Goal: Task Accomplishment & Management: Manage account settings

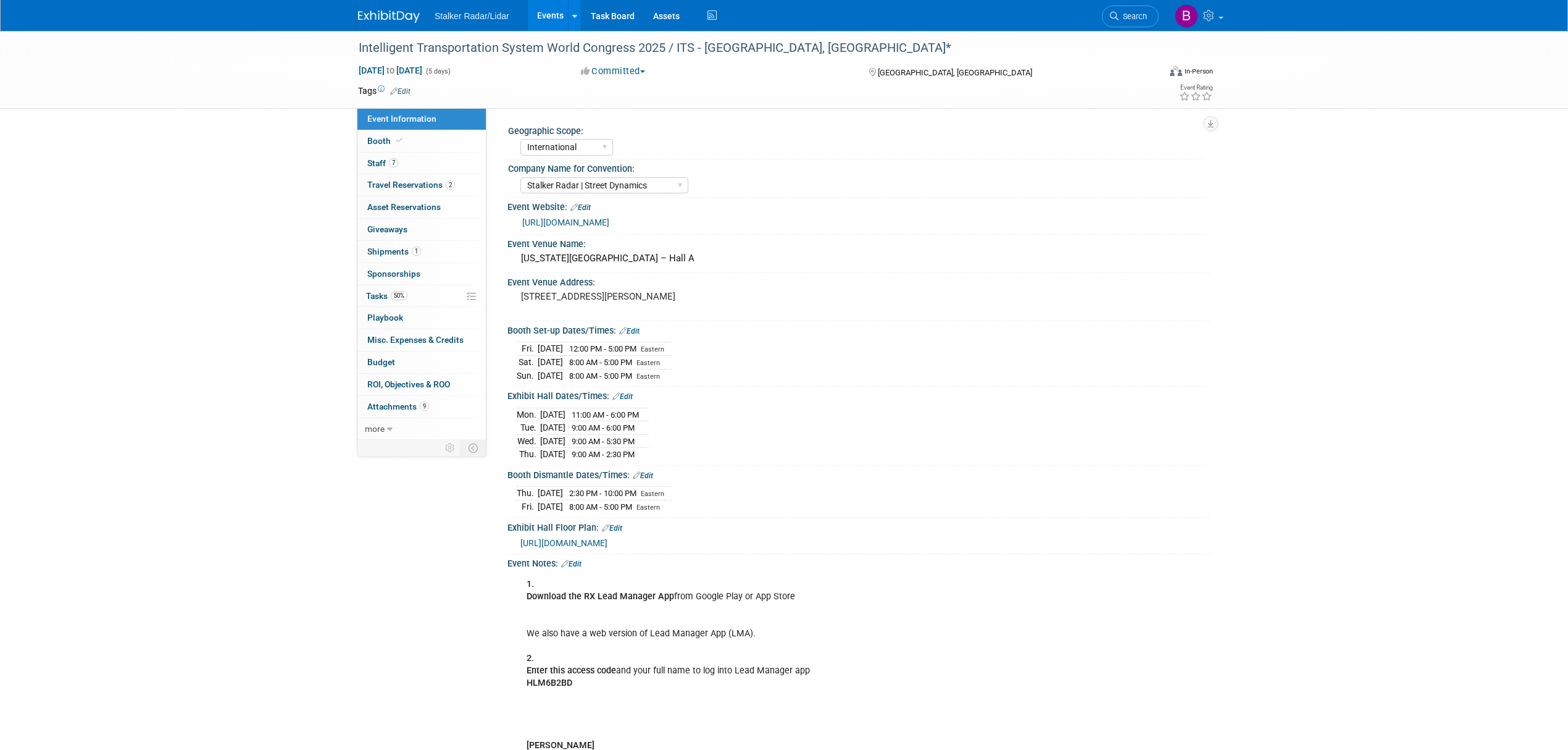
select select "International"
select select "Stalker Radar | Street Dynamics"
click at [374, 163] on span "Staff 7" at bounding box center [383, 163] width 31 height 10
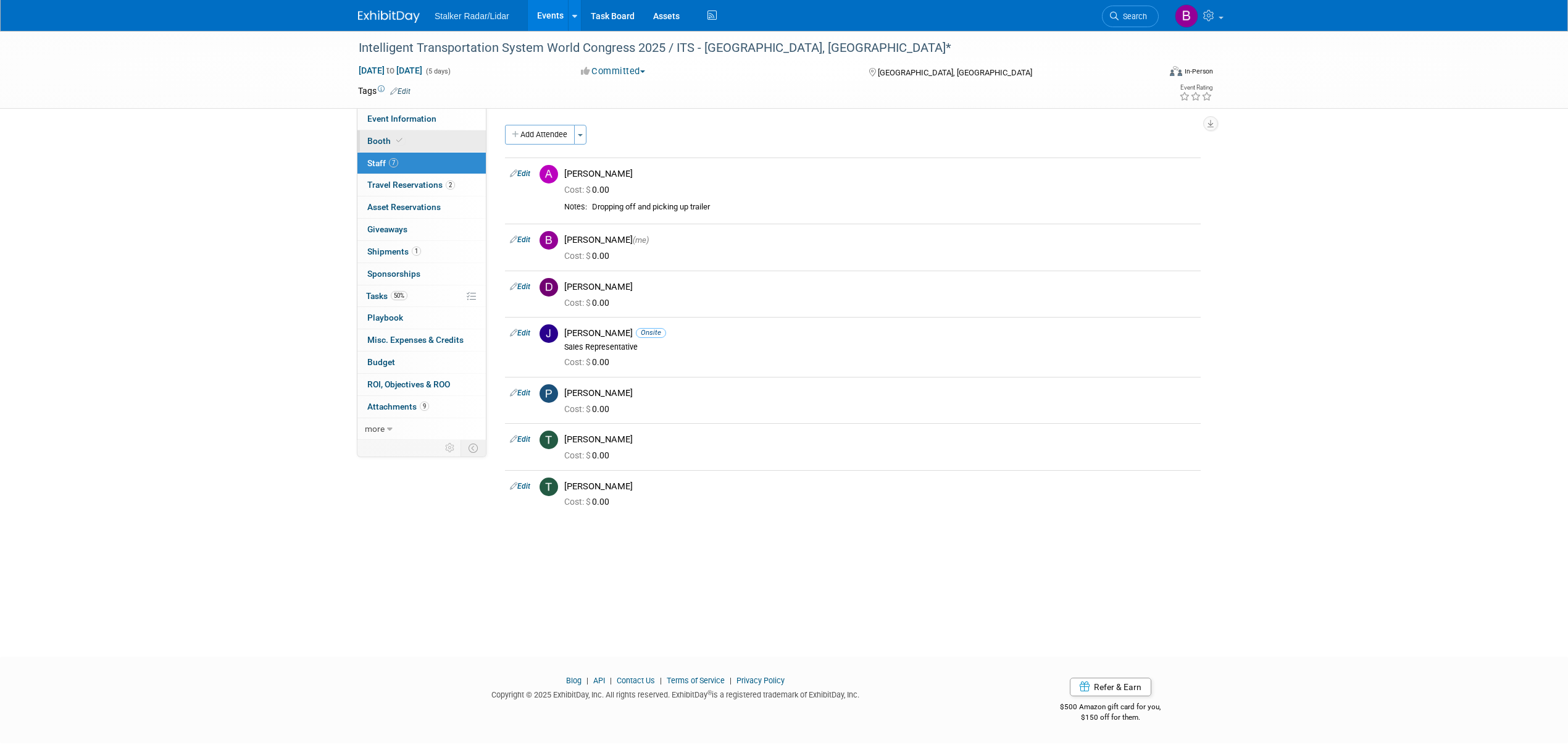
click at [397, 135] on link "Booth" at bounding box center [422, 141] width 128 height 22
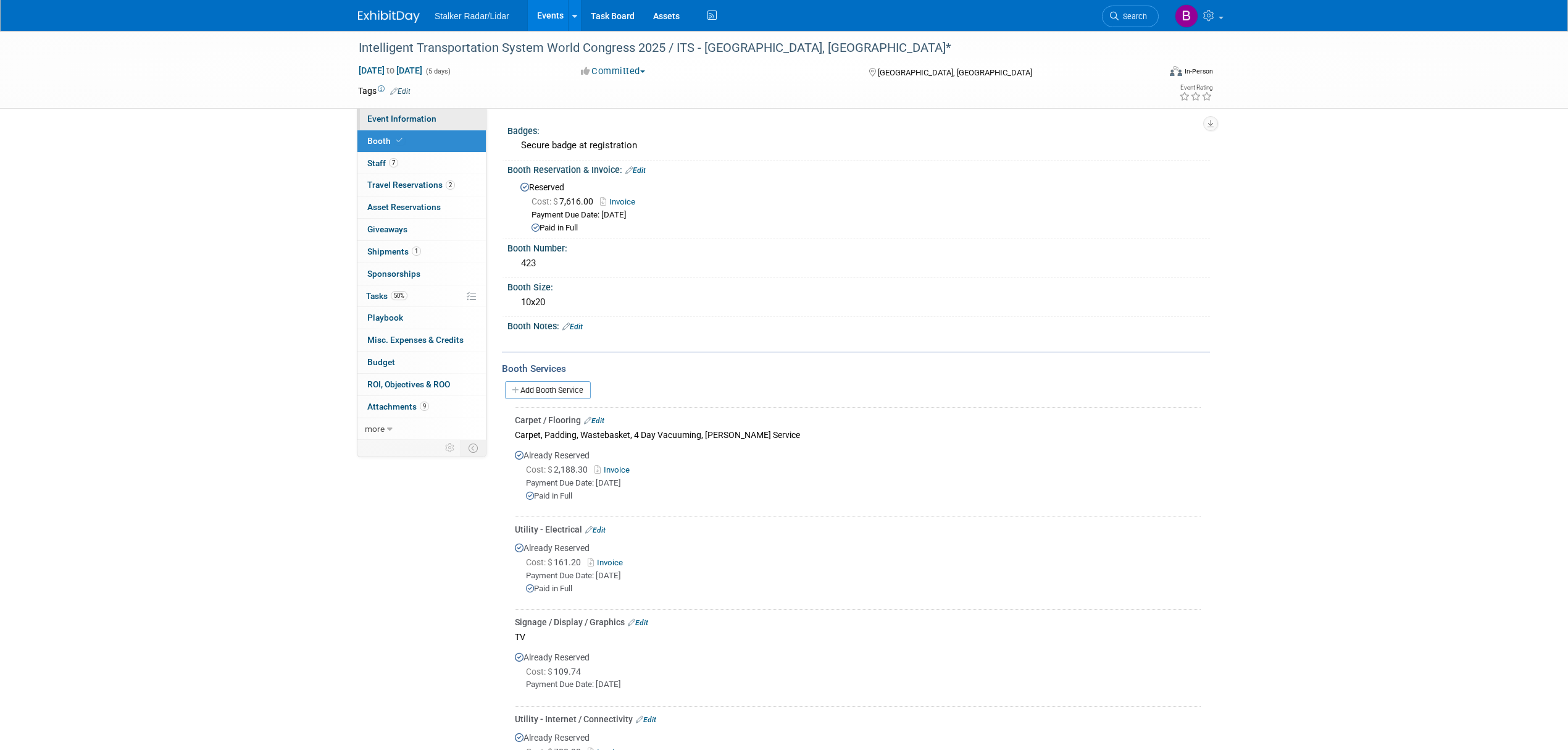
click at [414, 125] on link "Event Information" at bounding box center [422, 119] width 128 height 22
select select "International"
select select "Stalker Radar | Street Dynamics"
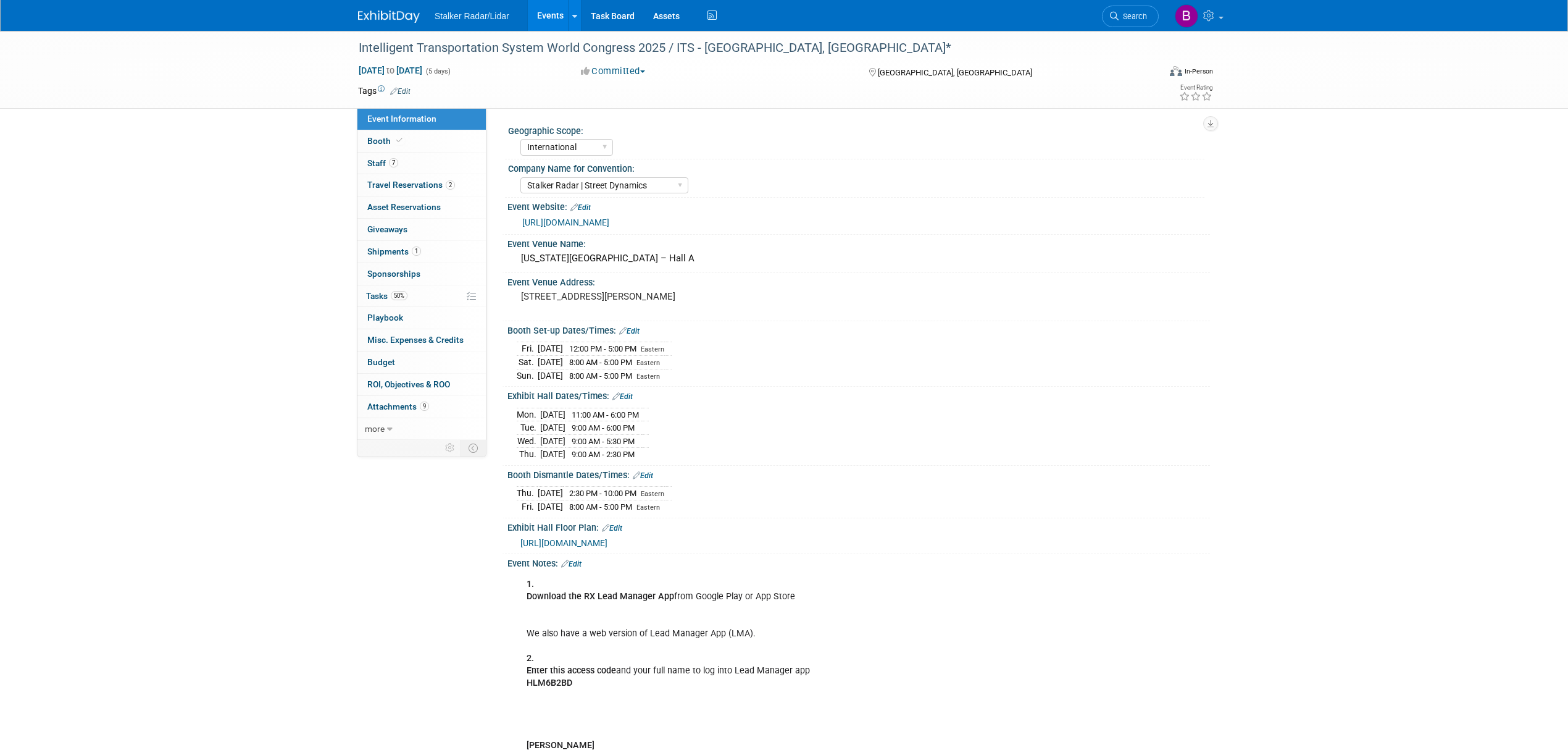
drag, startPoint x: 520, startPoint y: 425, endPoint x: 592, endPoint y: 423, distance: 72.0
click at [592, 421] on tr "Mon. Aug 25, 2025 11:00 AM - 6:00 PM" at bounding box center [583, 414] width 132 height 14
copy tr "Mon. Aug 25, 2025"
drag, startPoint x: 520, startPoint y: 435, endPoint x: 591, endPoint y: 439, distance: 71.1
click at [591, 435] on tr "Tue. Aug 26, 2025 9:00 AM - 6:00 PM" at bounding box center [583, 428] width 132 height 14
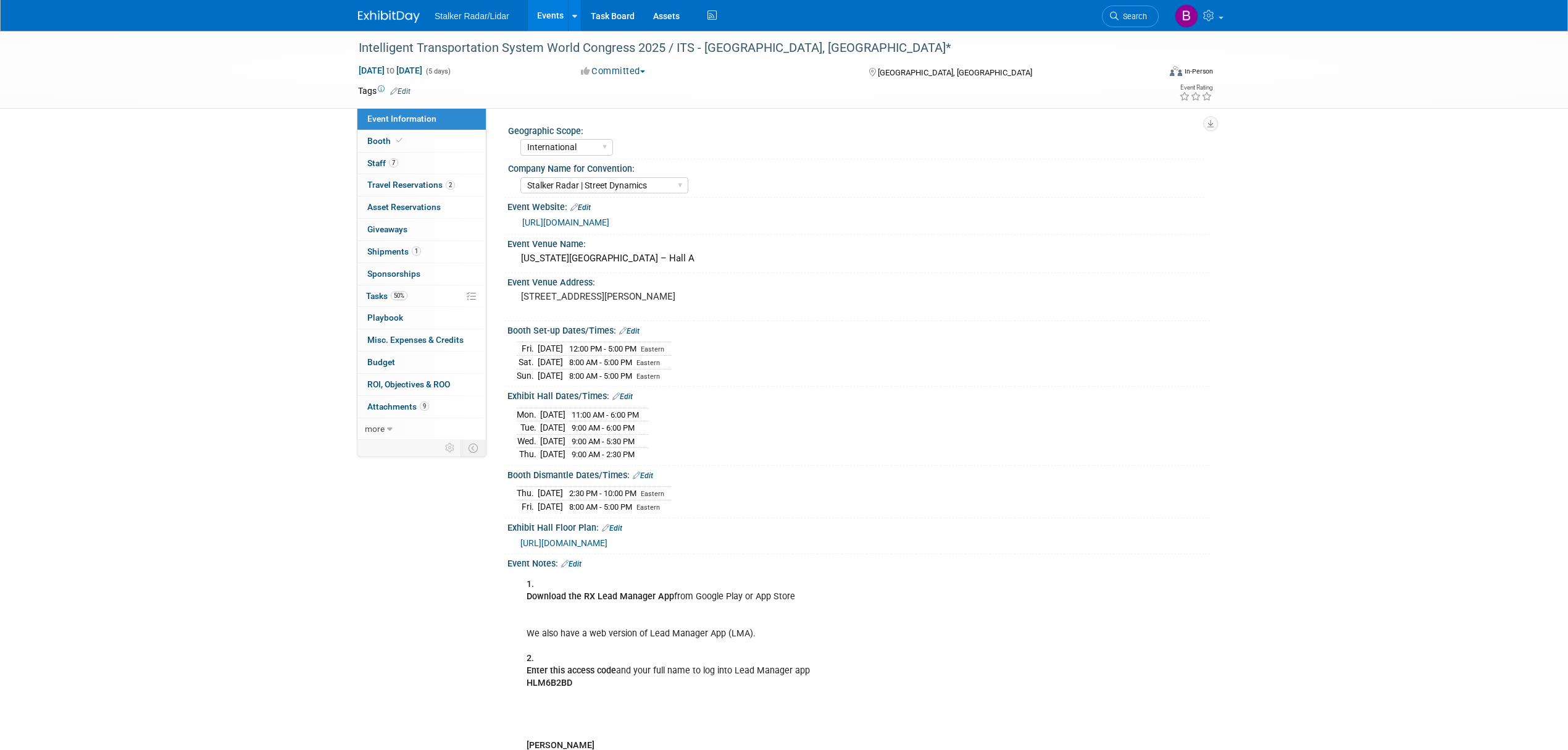
copy tr "Tue. Aug 26, 2025"
drag, startPoint x: 516, startPoint y: 452, endPoint x: 589, endPoint y: 452, distance: 73.0
click at [589, 448] on tr "Wed. Aug 27, 2025 9:00 AM - 5:30 PM" at bounding box center [583, 441] width 132 height 14
copy tr "Wed. Aug 27, 2025"
click at [598, 223] on link "https://www.itsamericaevents.com/world-congress/en-us/about-us.html?utm_source=…" at bounding box center [565, 222] width 87 height 10
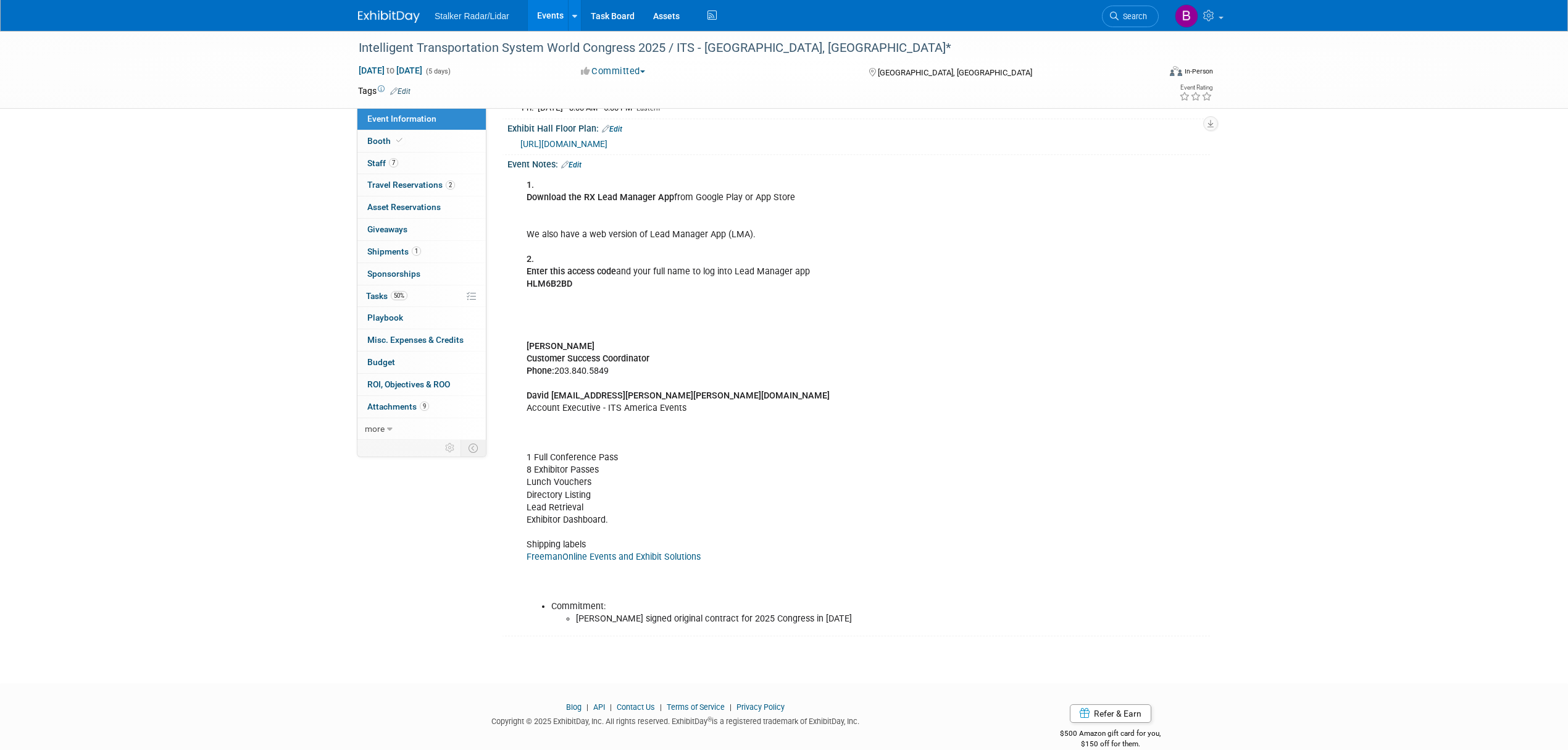
scroll to position [430, 0]
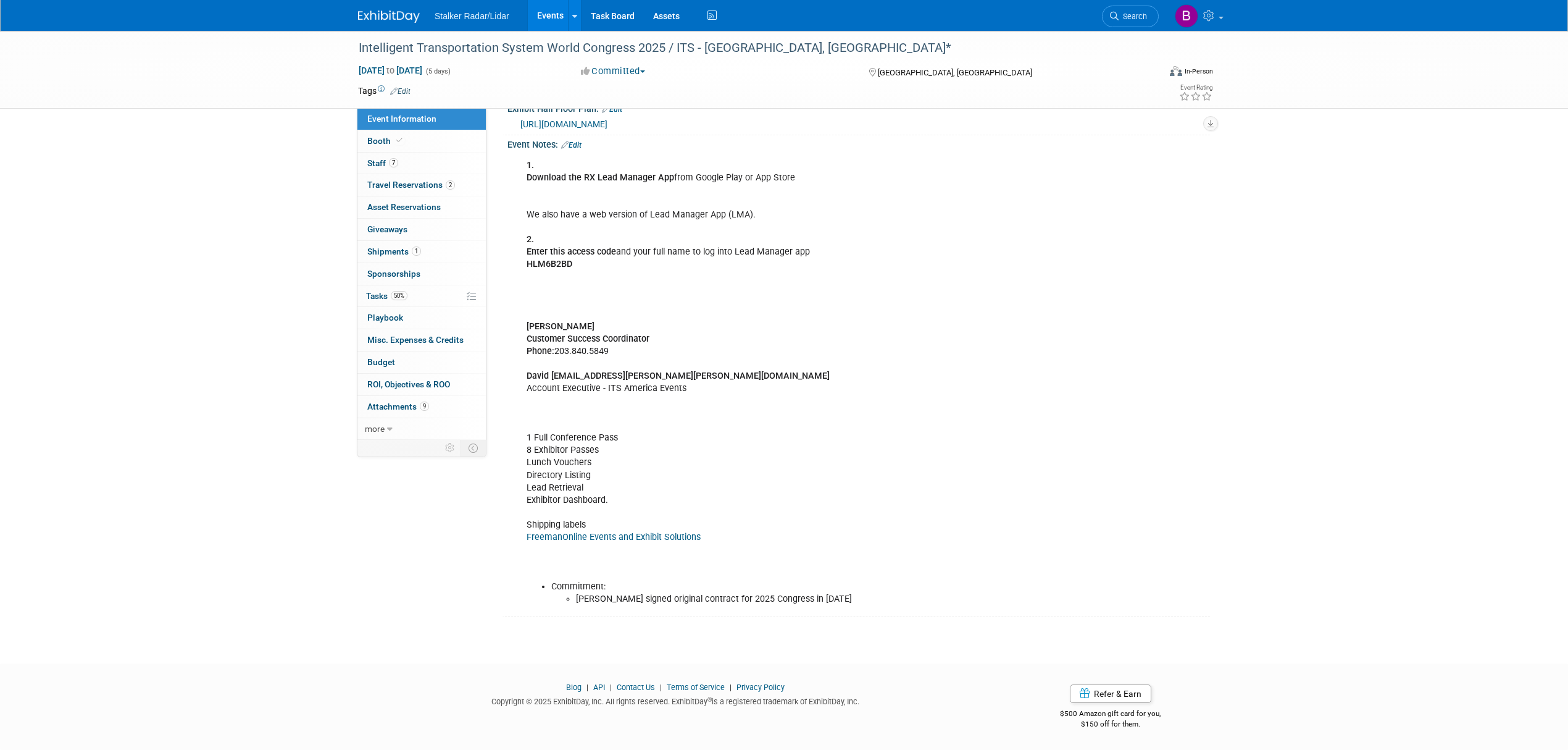
drag, startPoint x: 694, startPoint y: 378, endPoint x: 702, endPoint y: 374, distance: 8.9
click at [702, 374] on div "1. Download the RX Lead Manager App from Google Play or App Store We also have …" at bounding box center [796, 383] width 557 height 459
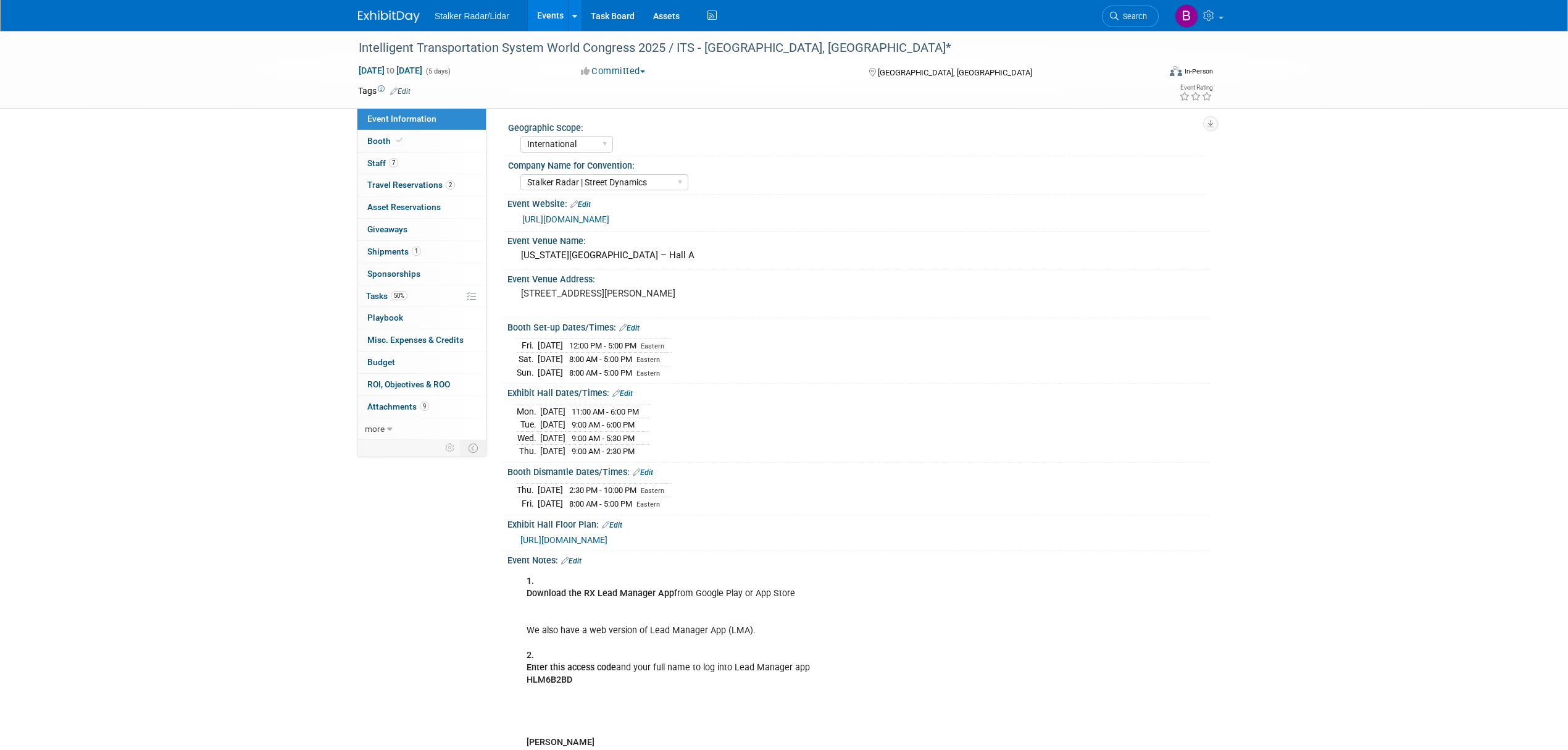
scroll to position [0, 0]
drag, startPoint x: 673, startPoint y: 465, endPoint x: 517, endPoint y: 465, distance: 156.0
click at [517, 461] on tr "Thu. Aug 28, 2025 9:00 AM - 2:30 PM" at bounding box center [583, 454] width 132 height 13
click at [596, 466] on div "Exhibit Hall Dates/Times: Edit Mon. Aug 25, 2025 11:00 AM - 6:00 PM Tue. Aug 26…" at bounding box center [856, 426] width 708 height 79
drag, startPoint x: 586, startPoint y: 463, endPoint x: 571, endPoint y: 462, distance: 15.0
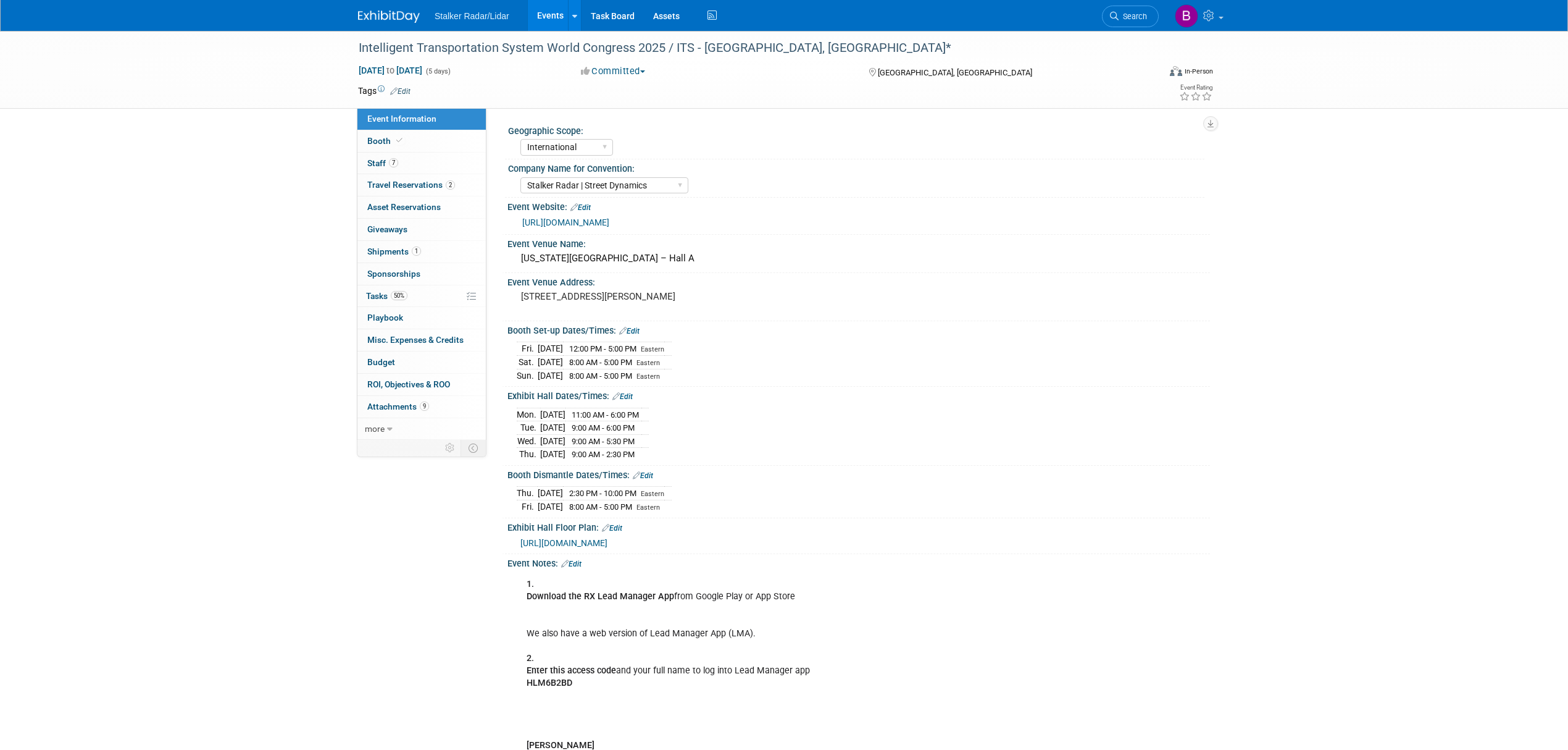
click at [565, 461] on td "Aug 28, 2025" at bounding box center [553, 454] width 26 height 13
drag, startPoint x: 591, startPoint y: 463, endPoint x: 520, endPoint y: 462, distance: 71.0
click at [520, 461] on tr "Thu. Aug 28, 2025 9:00 AM - 2:30 PM" at bounding box center [583, 454] width 132 height 13
copy tr "Thu. Aug 28, 2025"
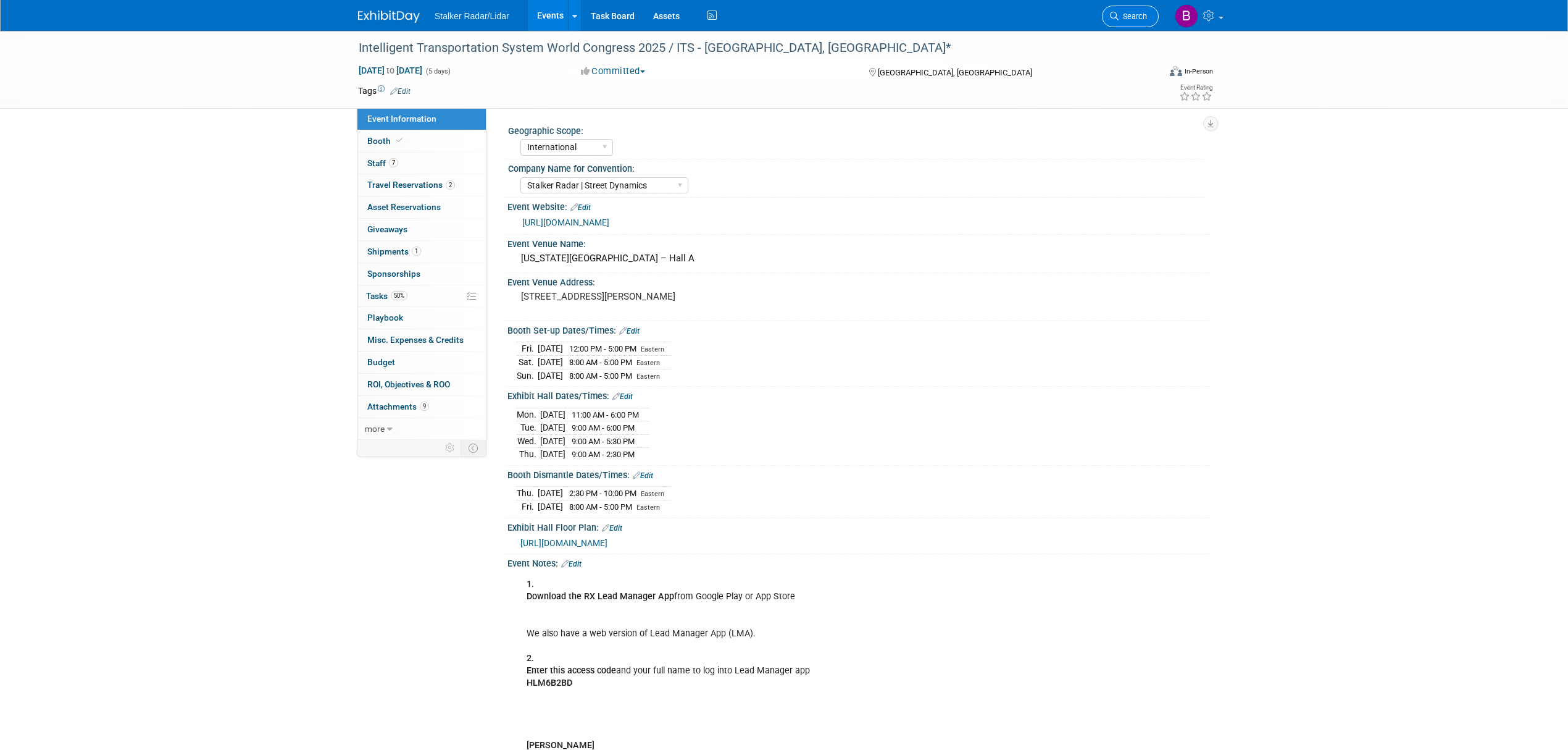
click at [1133, 11] on link "Search" at bounding box center [1131, 16] width 57 height 22
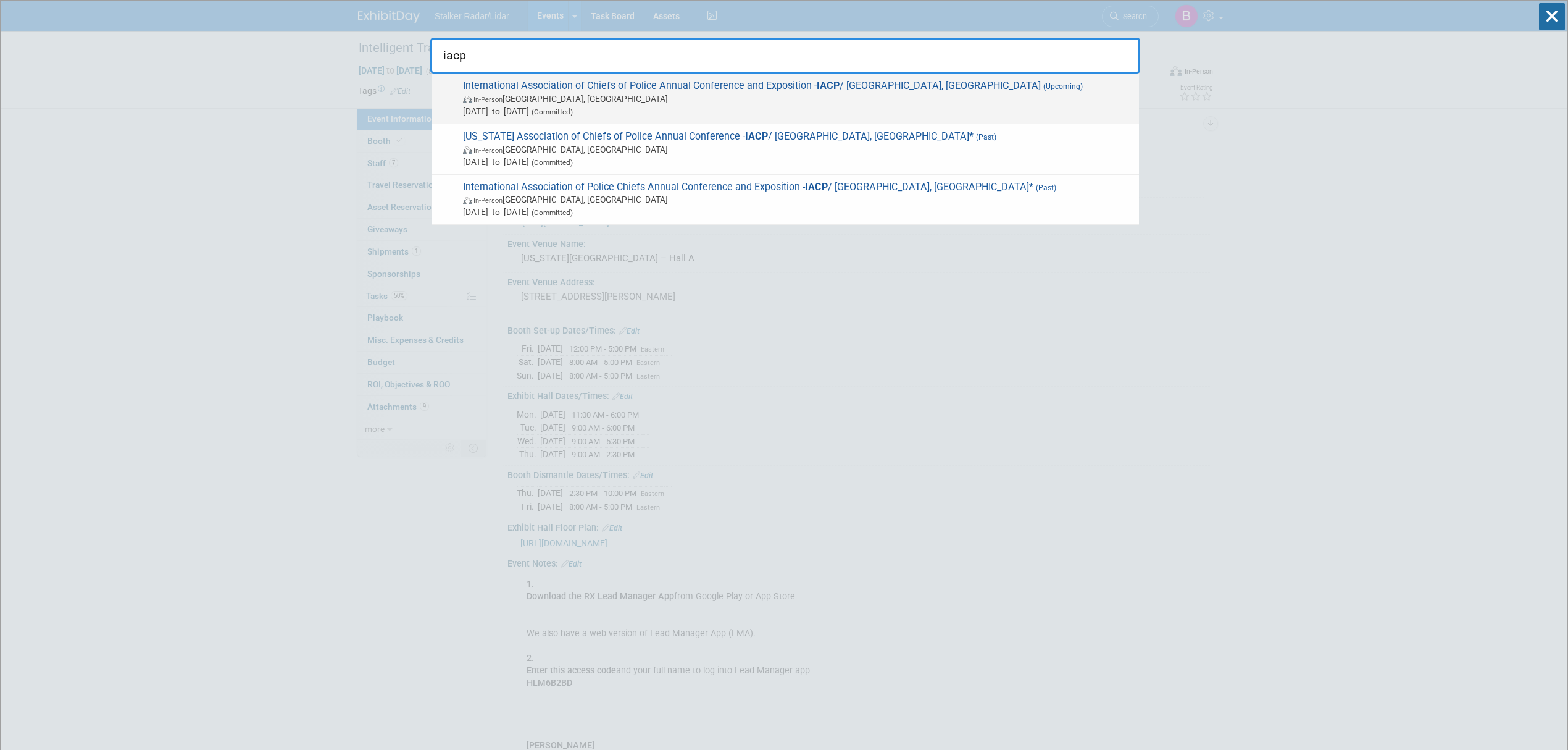
type input "iacp"
click at [778, 76] on div "International Association of Chiefs of Police Annual Conference and Exposition …" at bounding box center [785, 99] width 708 height 51
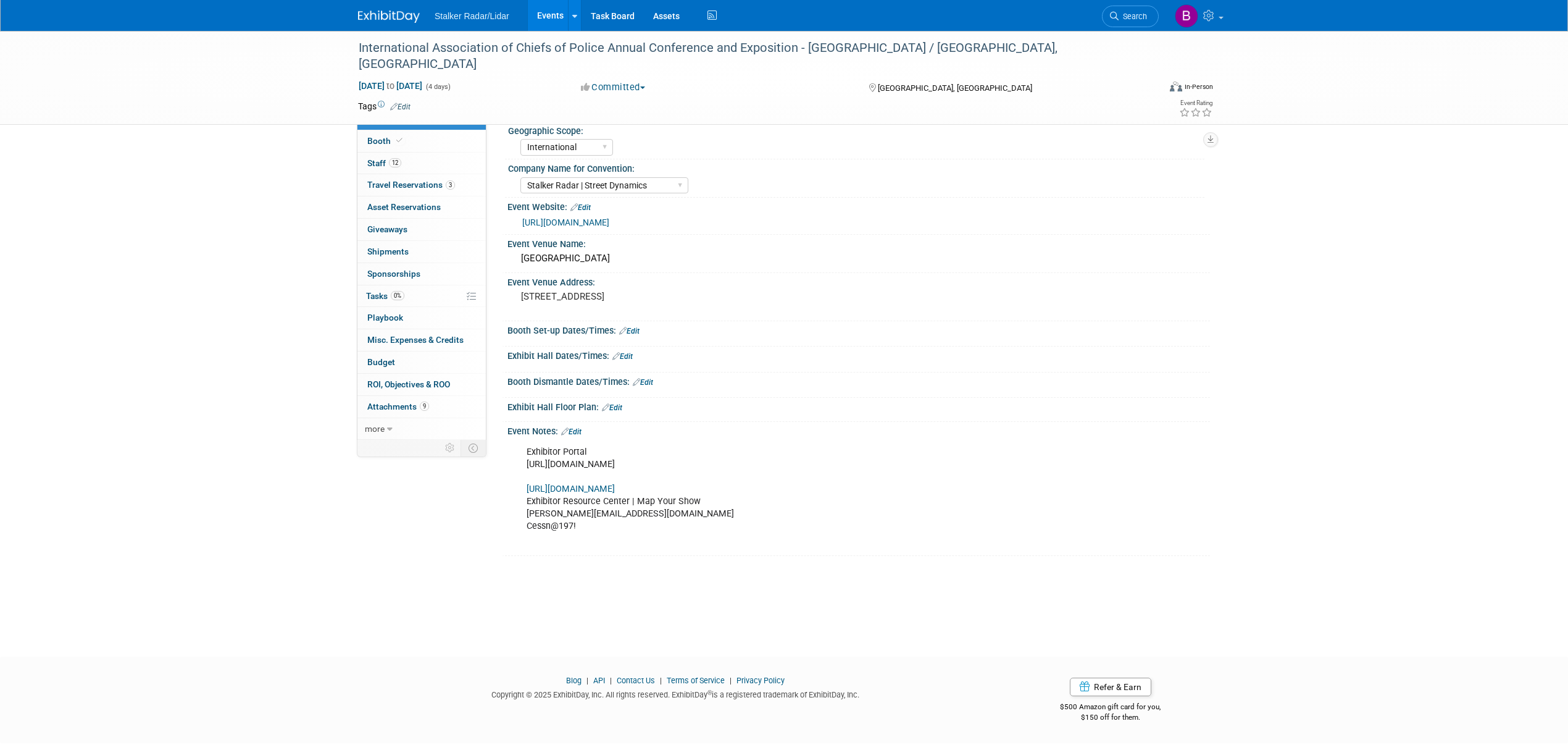
select select "International"
select select "Stalker Radar | Street Dynamics"
click at [404, 140] on link "Booth" at bounding box center [422, 141] width 128 height 22
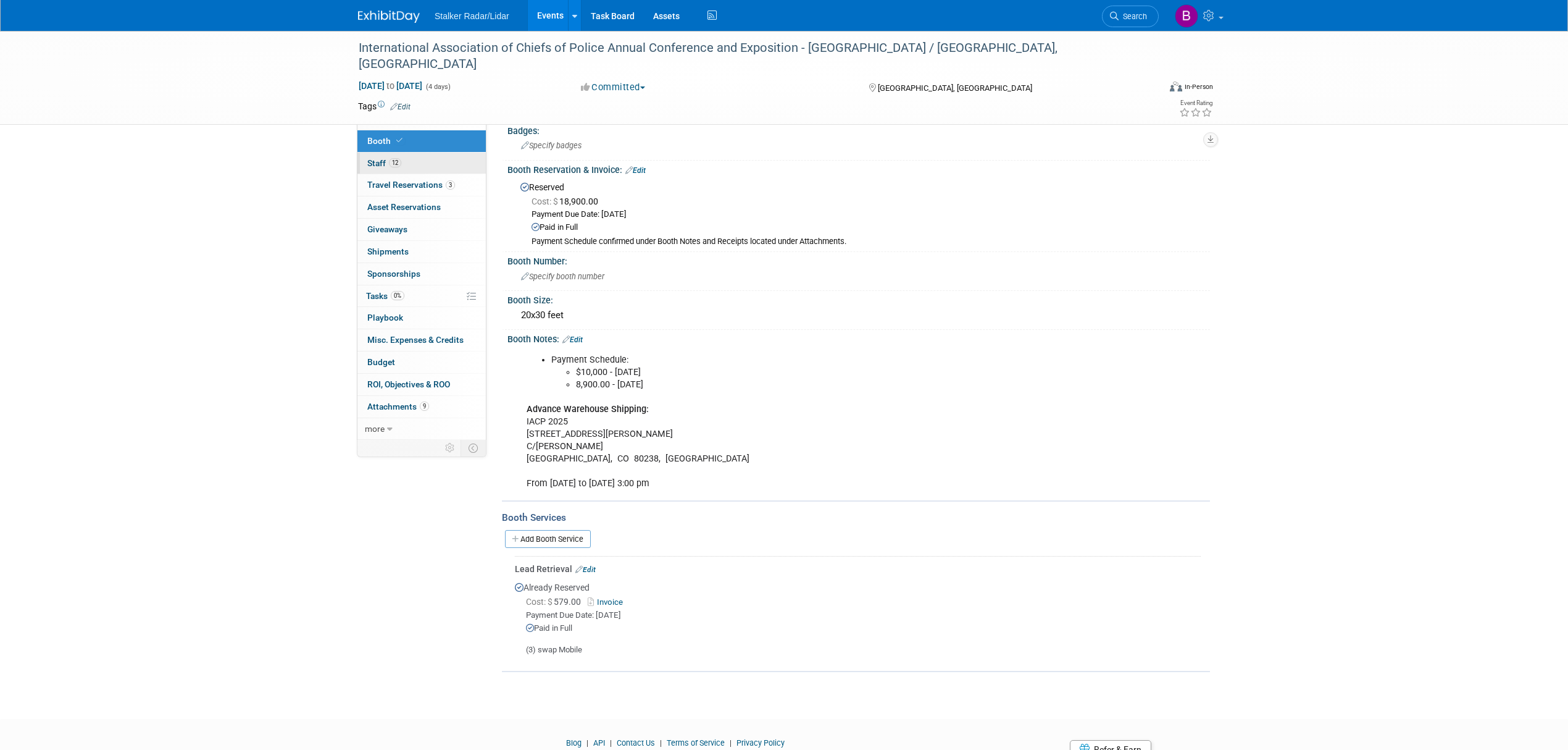
click at [403, 167] on link "12 Staff 12" at bounding box center [422, 163] width 128 height 22
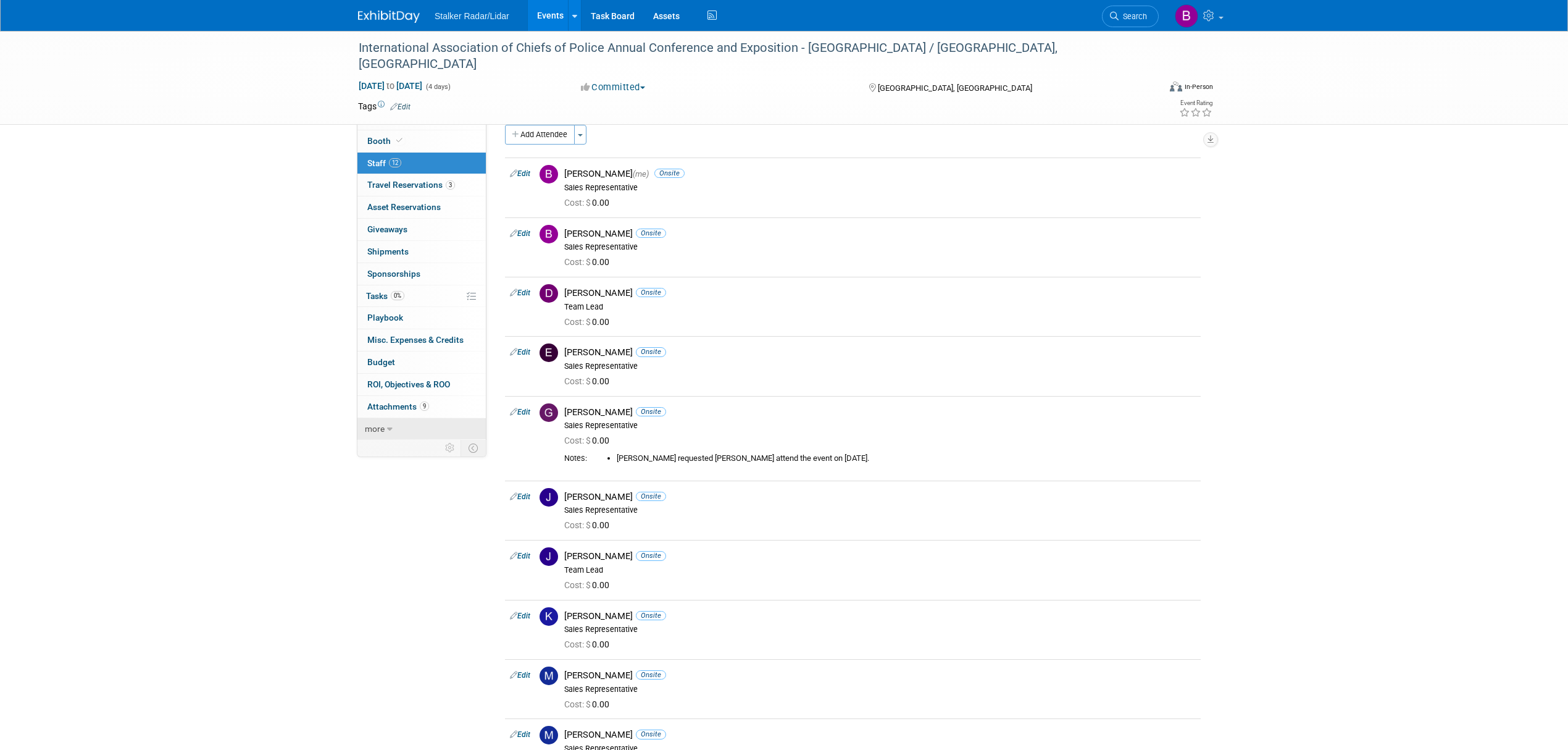
click at [411, 421] on link "more" at bounding box center [422, 429] width 128 height 22
click at [411, 408] on span "Attachments 9" at bounding box center [399, 406] width 62 height 10
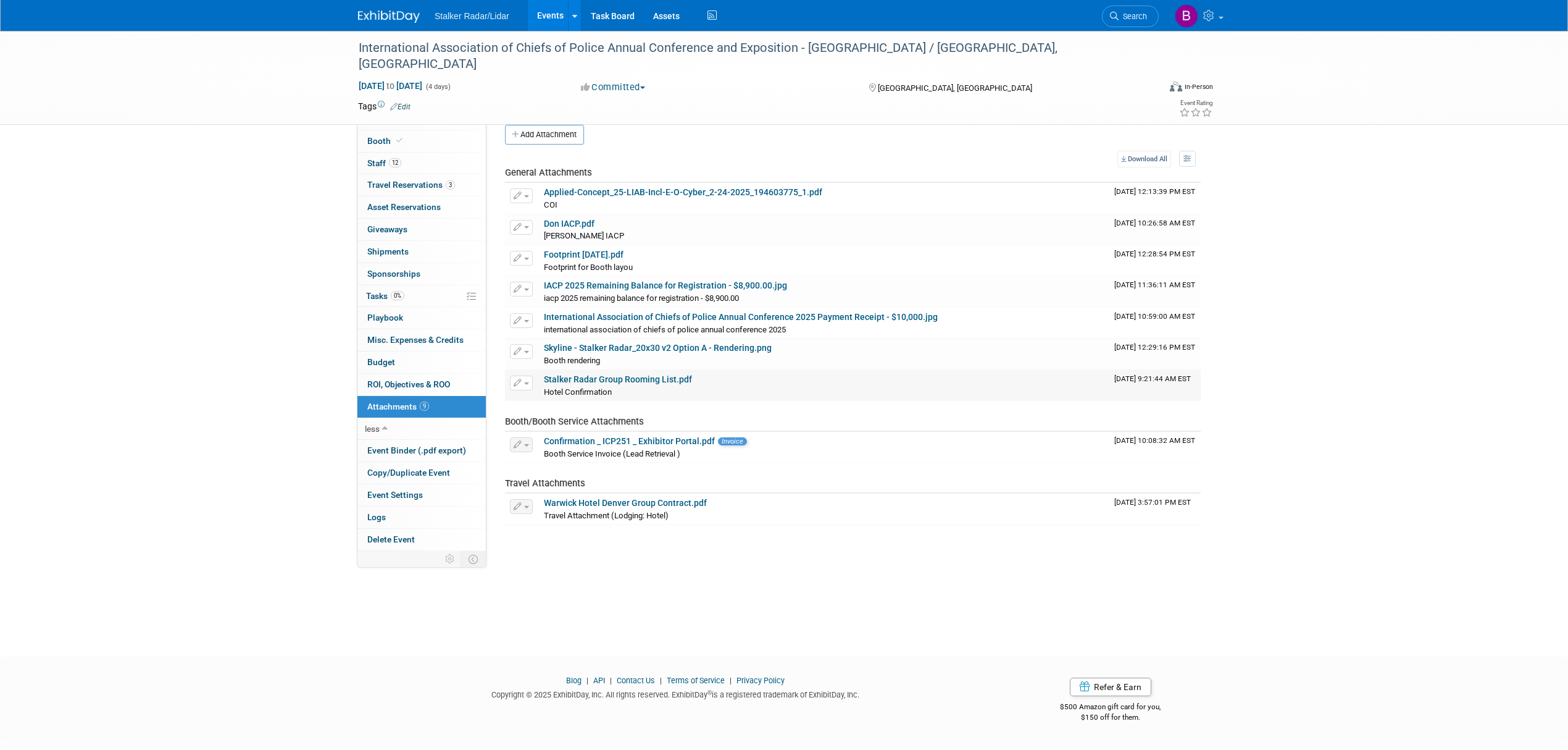
click at [647, 384] on link "Stalker Radar Group Rooming List.pdf" at bounding box center [618, 379] width 148 height 10
click at [1112, 20] on link "Search" at bounding box center [1131, 16] width 57 height 22
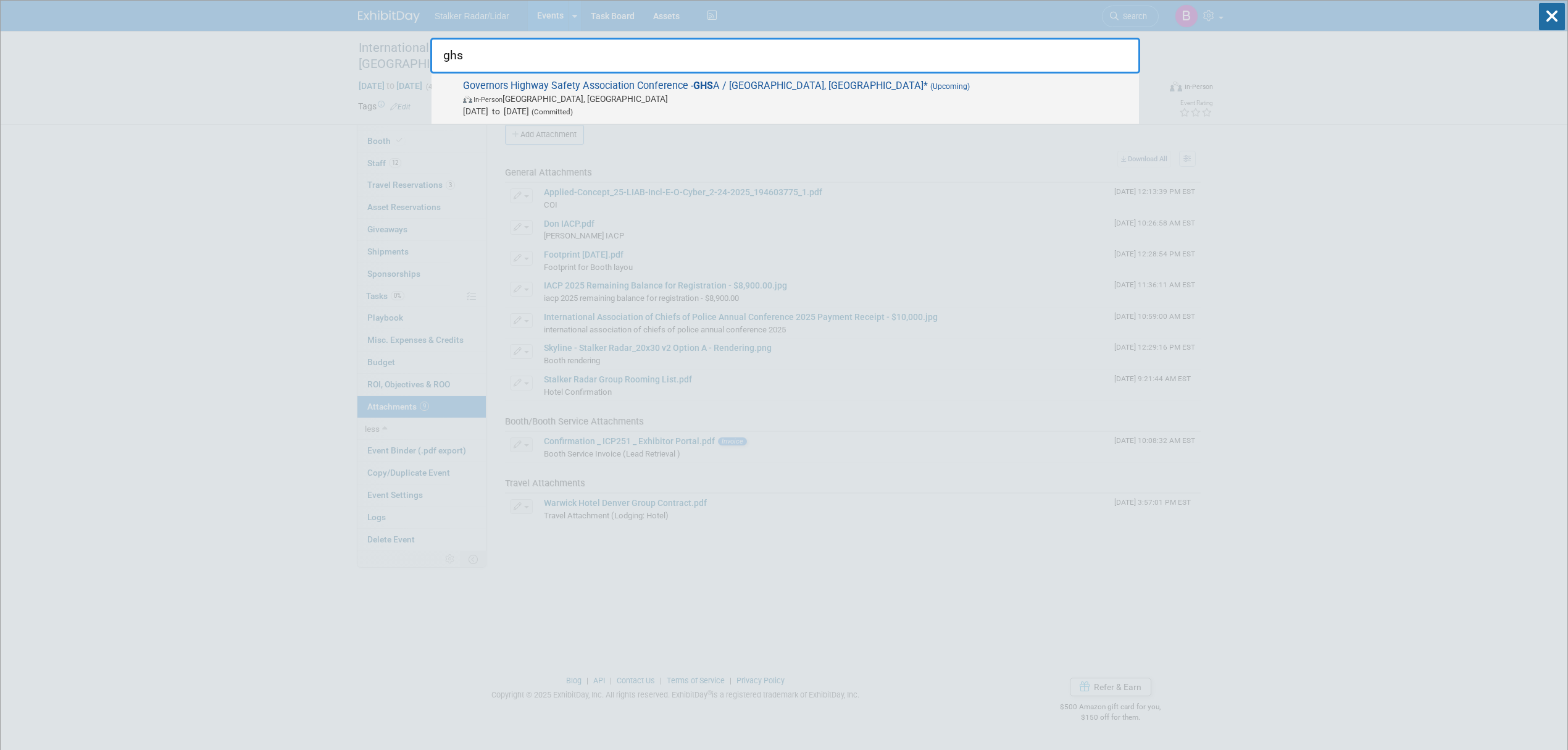
type input "ghs"
click at [569, 97] on span "In-Person Pittsburgh, PA" at bounding box center [797, 99] width 670 height 12
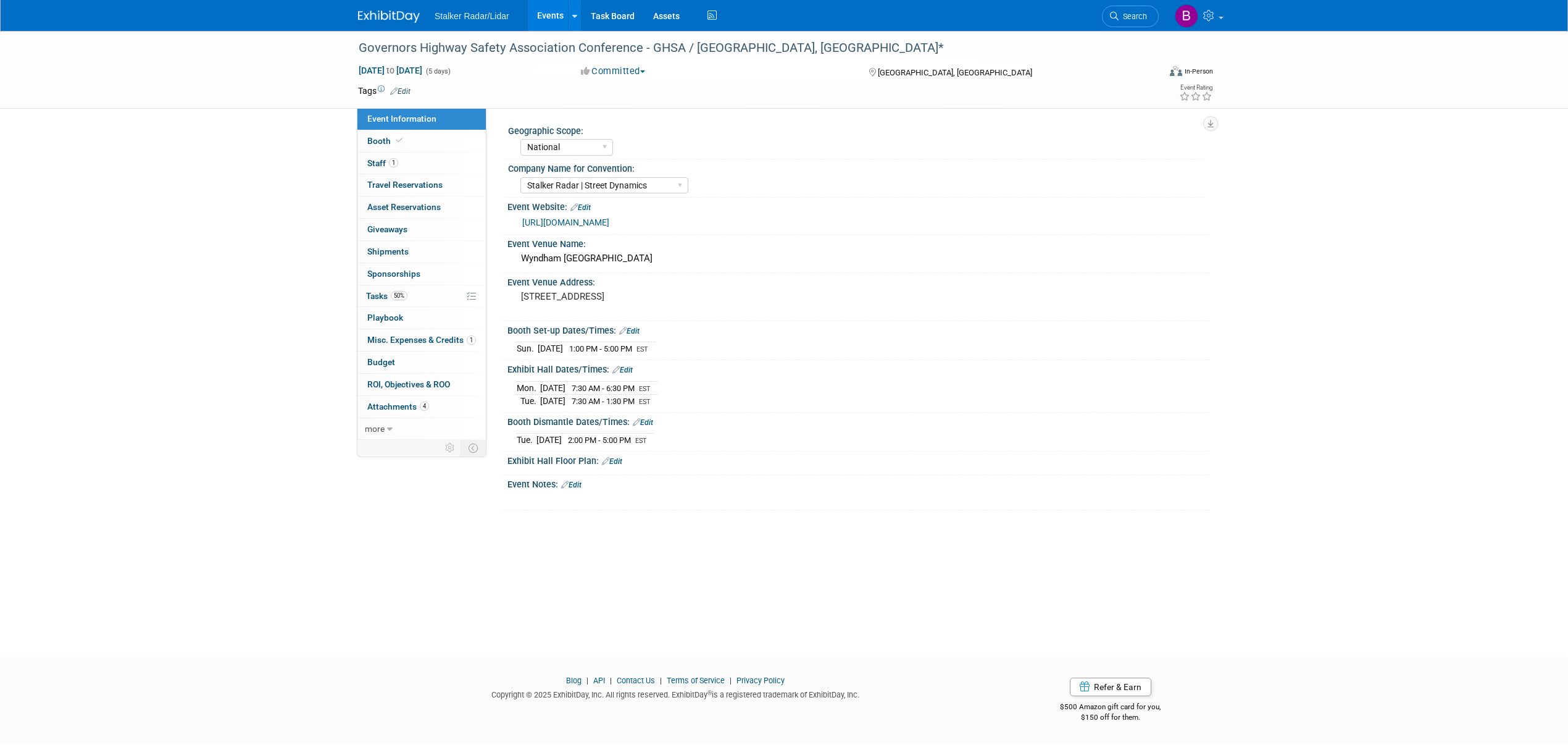
select select "National"
select select "Stalker Radar | Street Dynamics"
click at [420, 130] on link "Booth" at bounding box center [422, 141] width 128 height 22
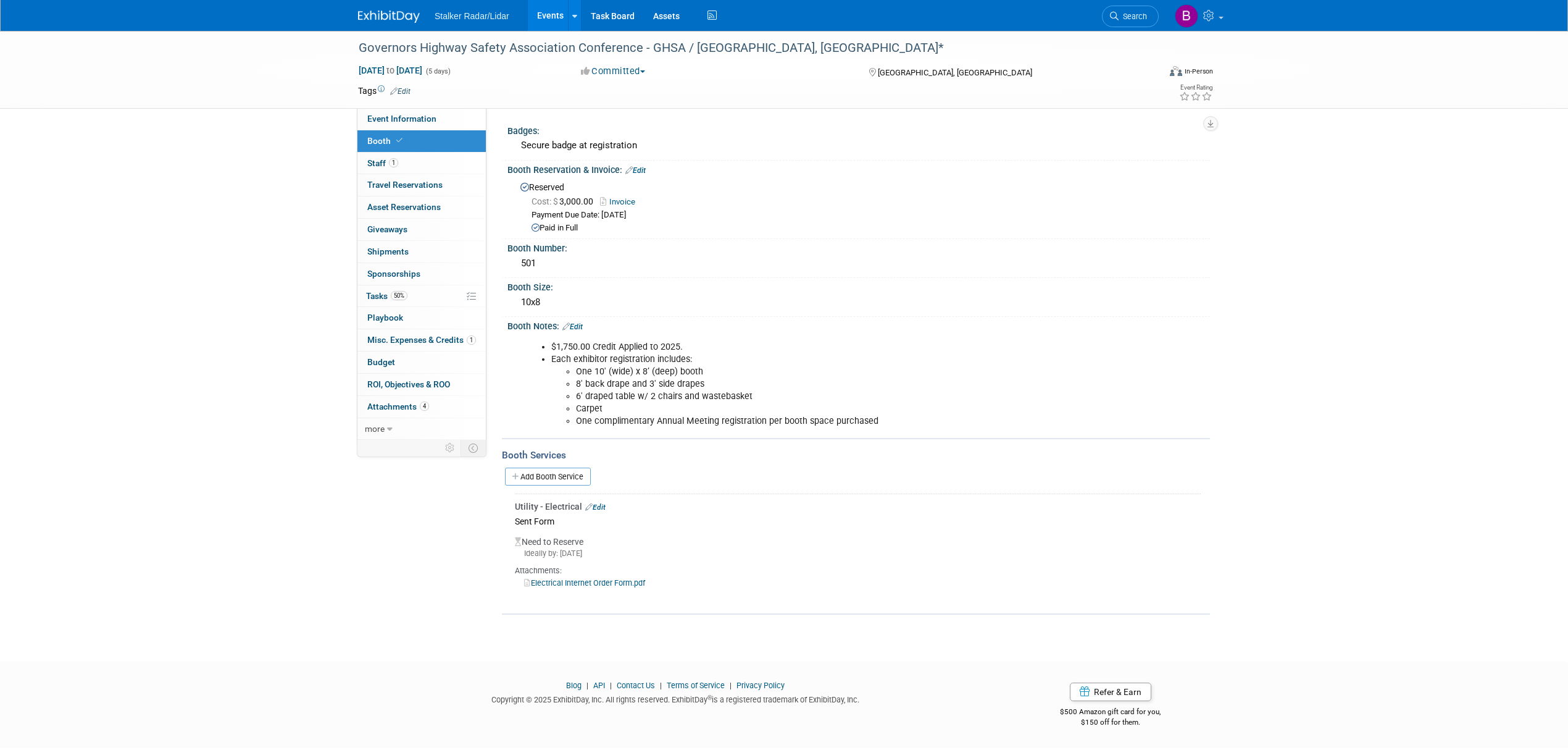
click at [598, 507] on link "Edit" at bounding box center [596, 507] width 20 height 9
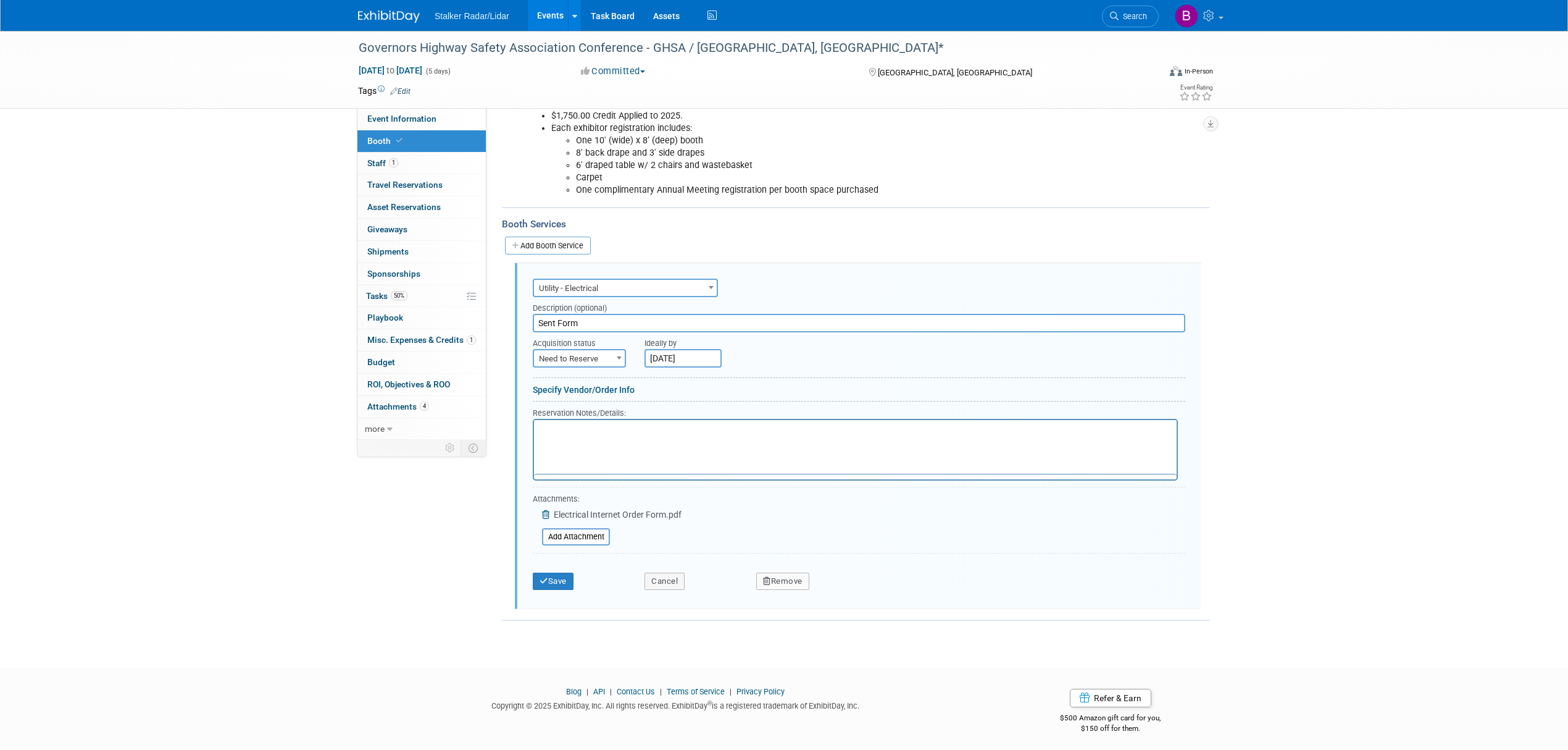
click at [579, 319] on input "Sent Form" at bounding box center [859, 323] width 652 height 18
type input "Sent Form-Card on file"
click at [557, 581] on button "Save" at bounding box center [553, 581] width 40 height 18
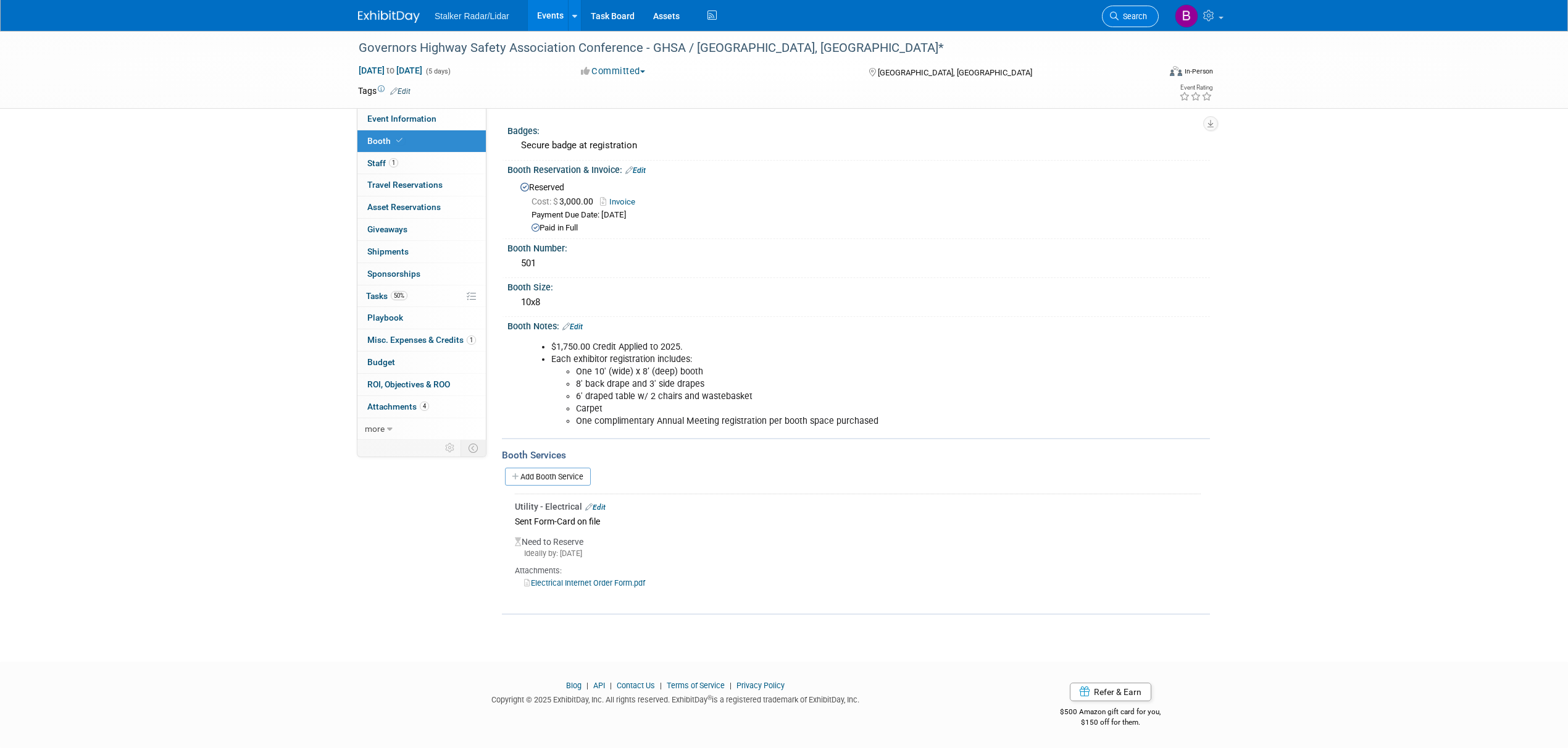
click at [1115, 18] on icon at bounding box center [1114, 16] width 9 height 9
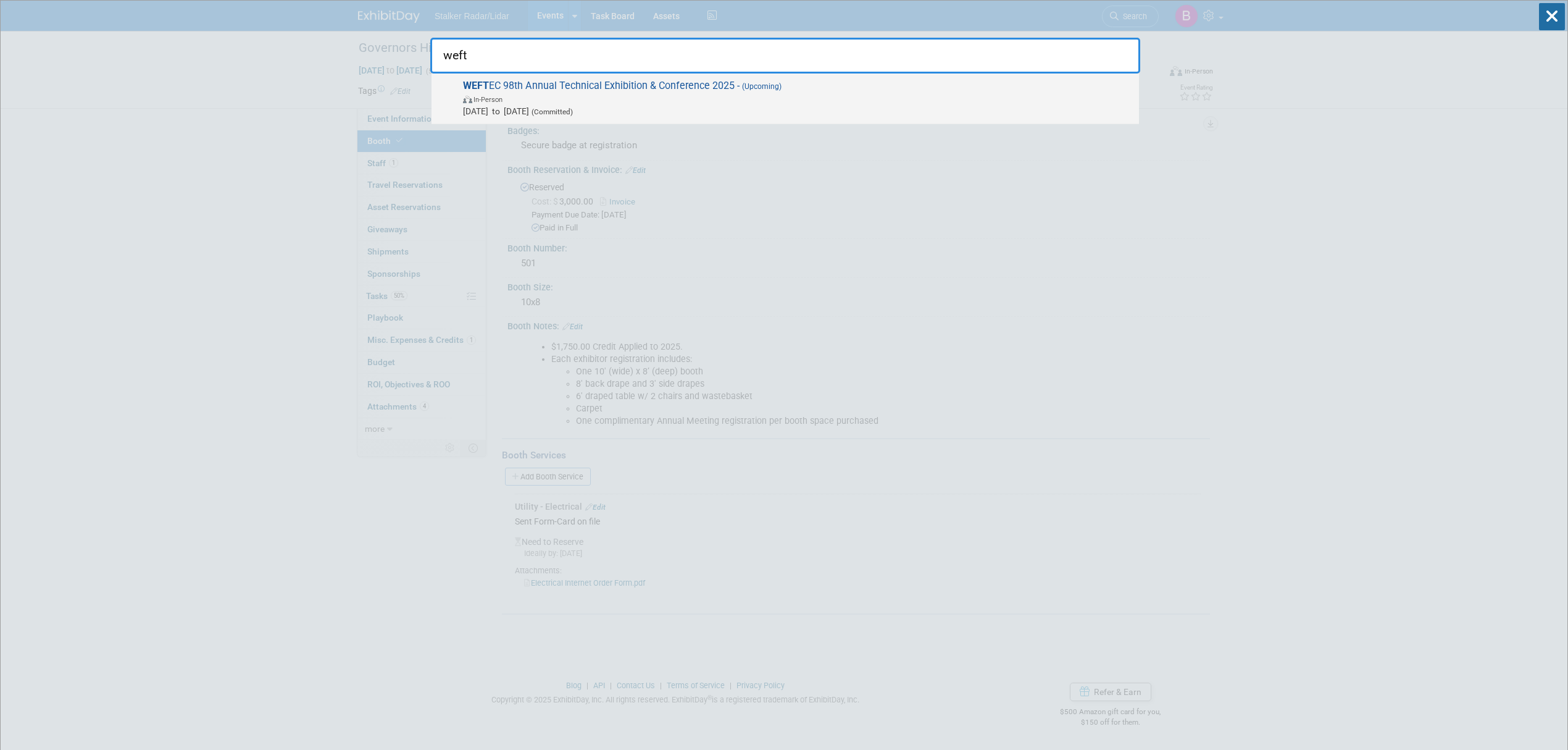
type input "weft"
click at [549, 103] on span "In-Person" at bounding box center [797, 99] width 670 height 12
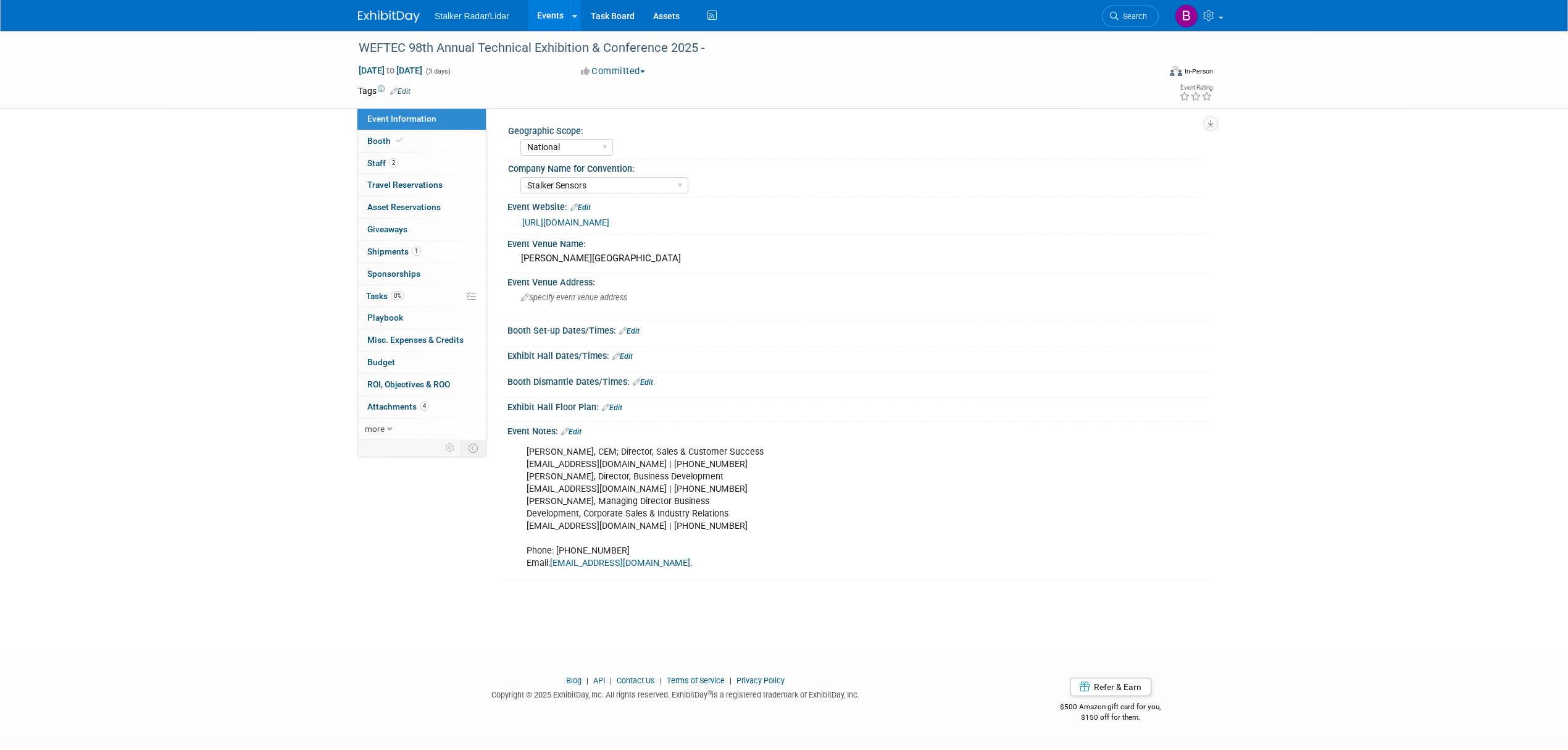
select select "National"
select select "Stalker Sensors"
click at [418, 142] on link "Booth" at bounding box center [422, 141] width 128 height 22
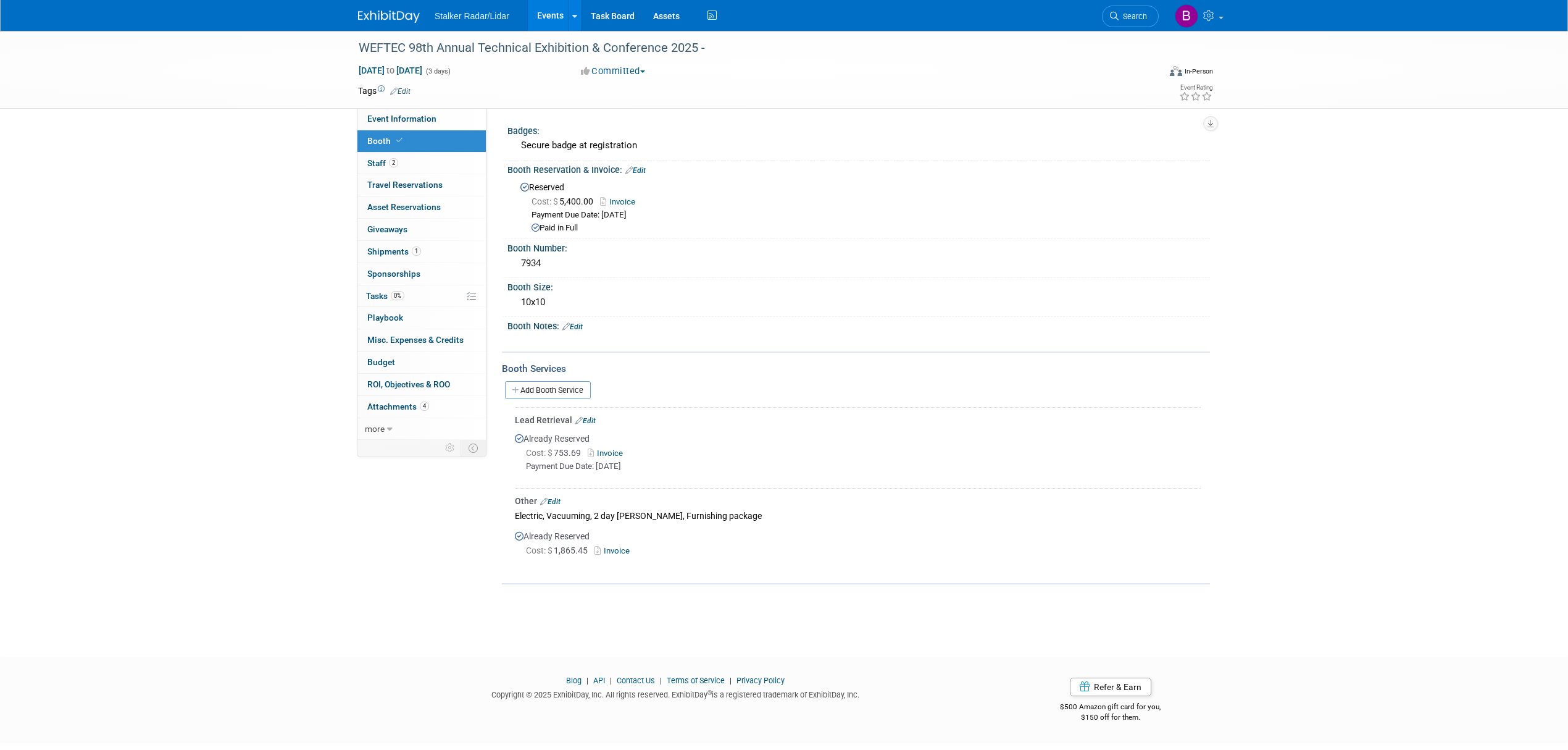
click at [1521, 304] on div "WEFTEC 98th Annual Technical Exhibition & Conference 2025 - Sep 29, 2025 to Oct…" at bounding box center [784, 333] width 1568 height 604
